Goal: Task Accomplishment & Management: Use online tool/utility

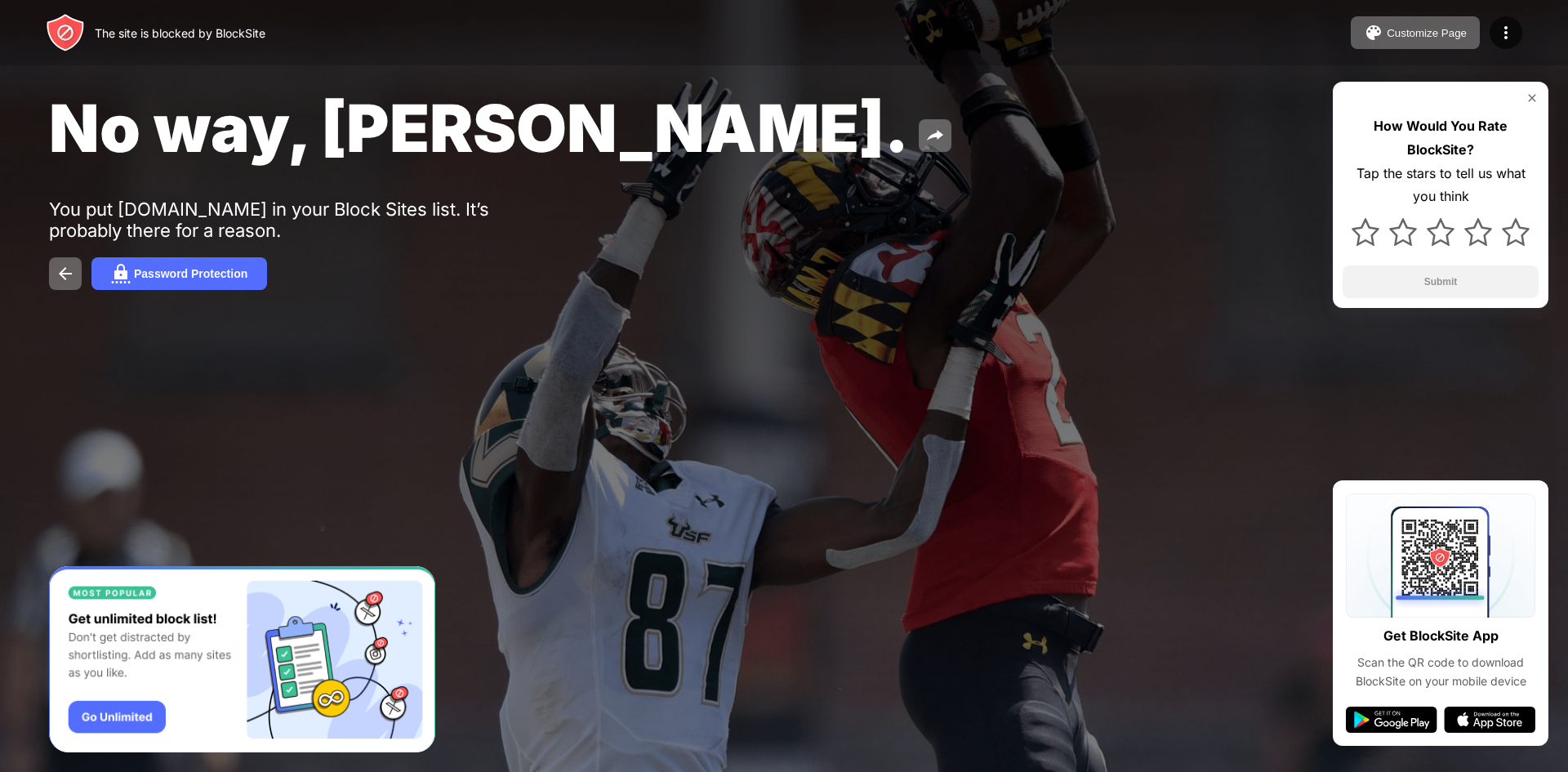
click at [1533, 96] on img at bounding box center [1533, 98] width 13 height 13
